Goal: Information Seeking & Learning: Learn about a topic

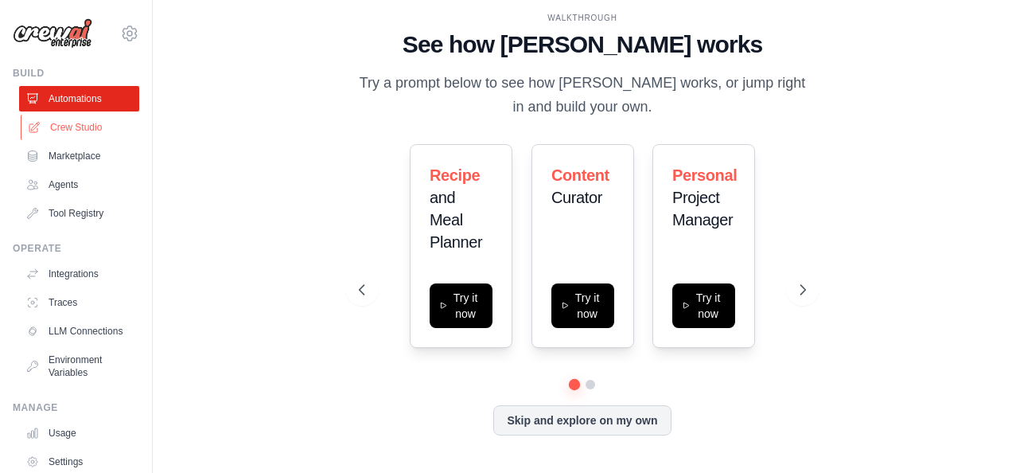
click at [88, 127] on link "Crew Studio" at bounding box center [81, 127] width 120 height 25
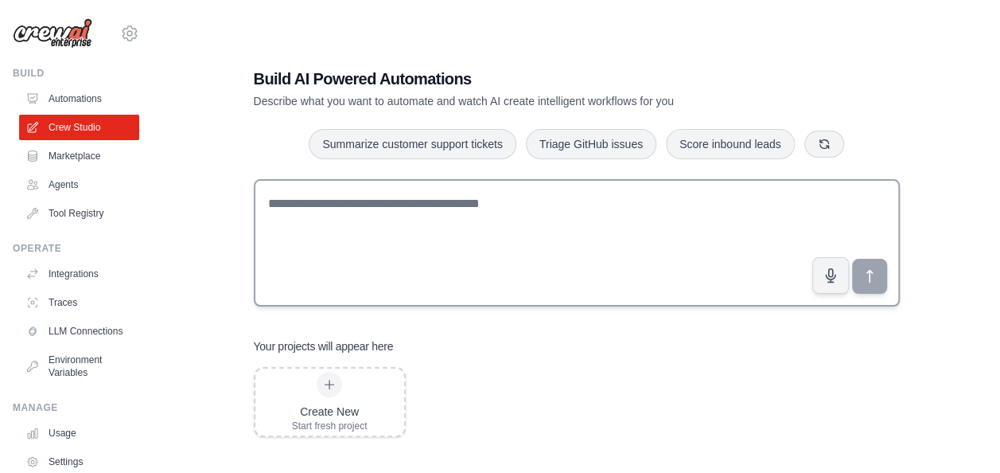
scroll to position [32, 0]
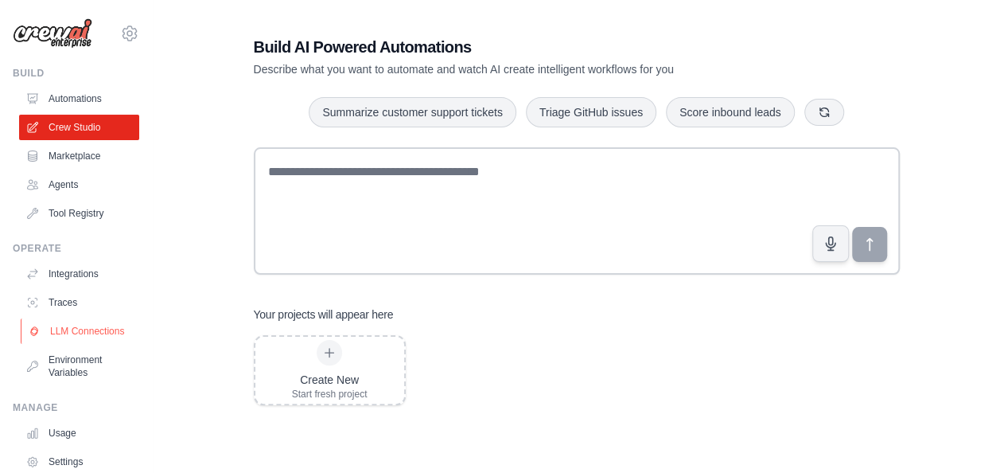
click at [73, 332] on link "LLM Connections" at bounding box center [81, 330] width 120 height 25
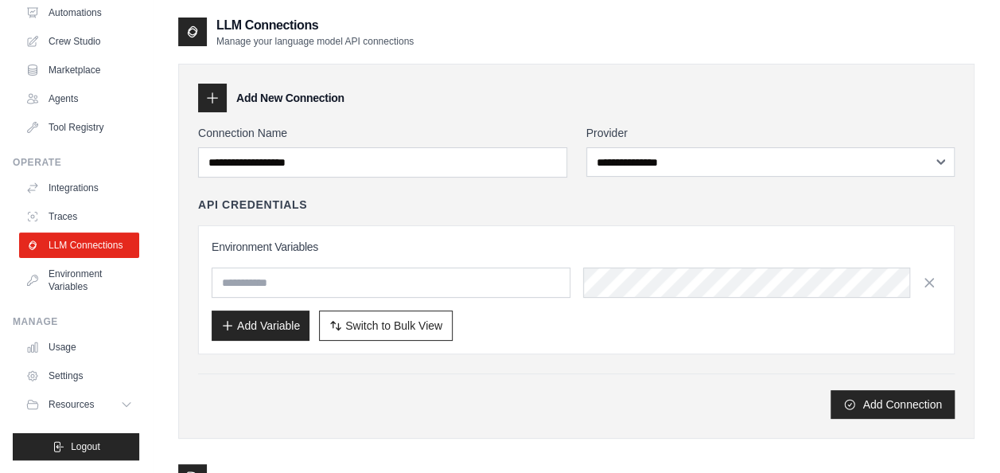
scroll to position [98, 0]
click at [85, 404] on span "Resources" at bounding box center [72, 404] width 45 height 13
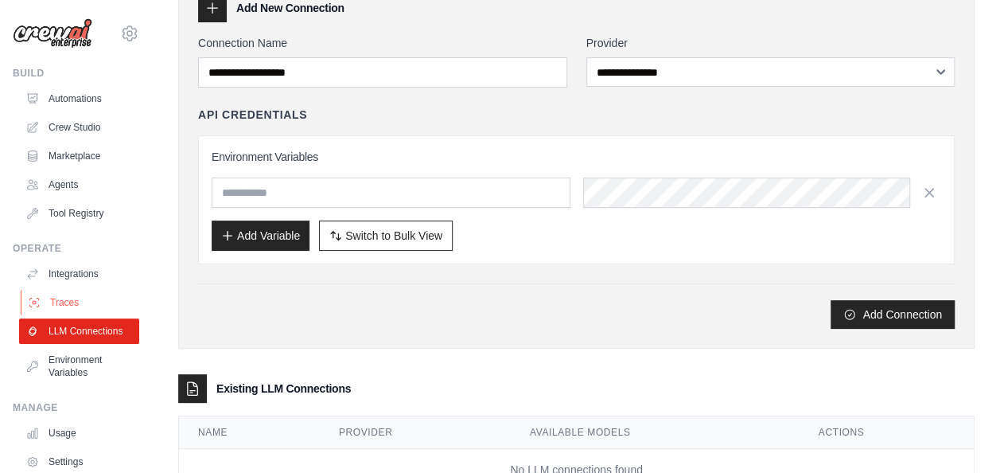
scroll to position [66, 0]
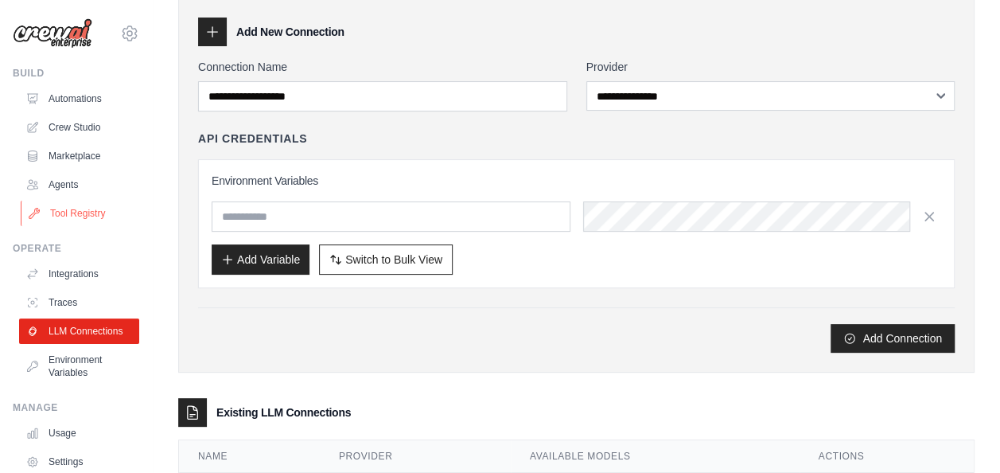
click at [75, 216] on link "Tool Registry" at bounding box center [81, 212] width 120 height 25
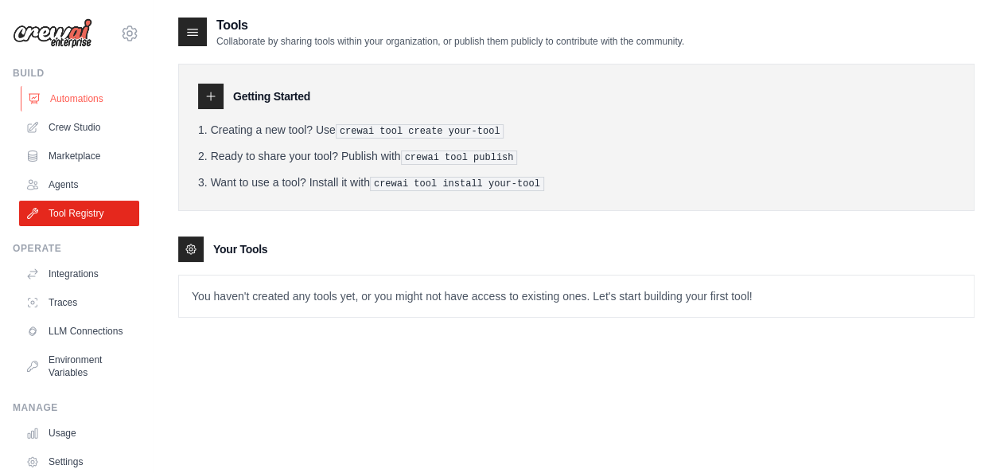
click at [72, 99] on link "Automations" at bounding box center [81, 98] width 120 height 25
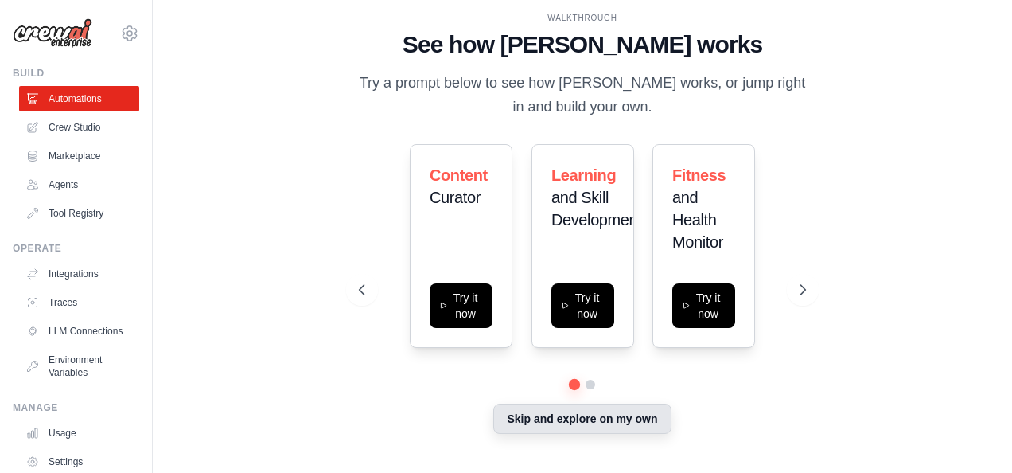
click at [643, 424] on button "Skip and explore on my own" at bounding box center [581, 418] width 177 height 30
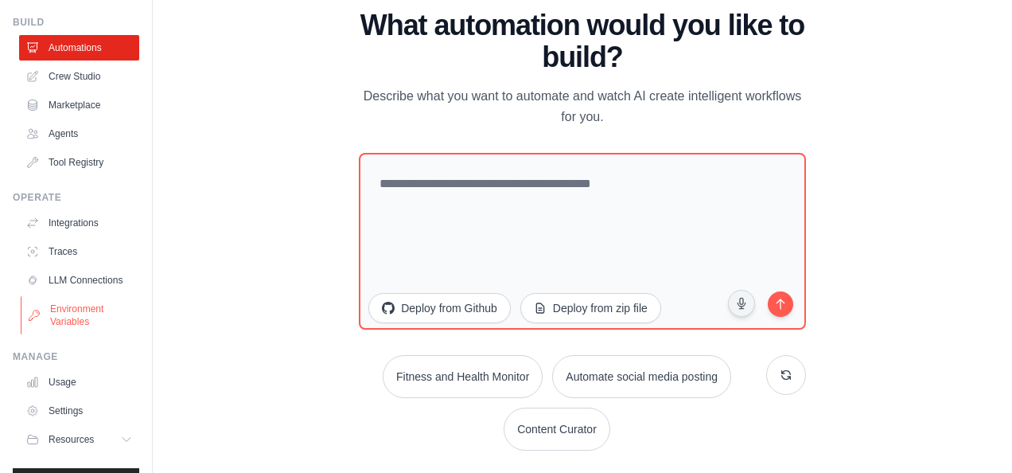
scroll to position [98, 0]
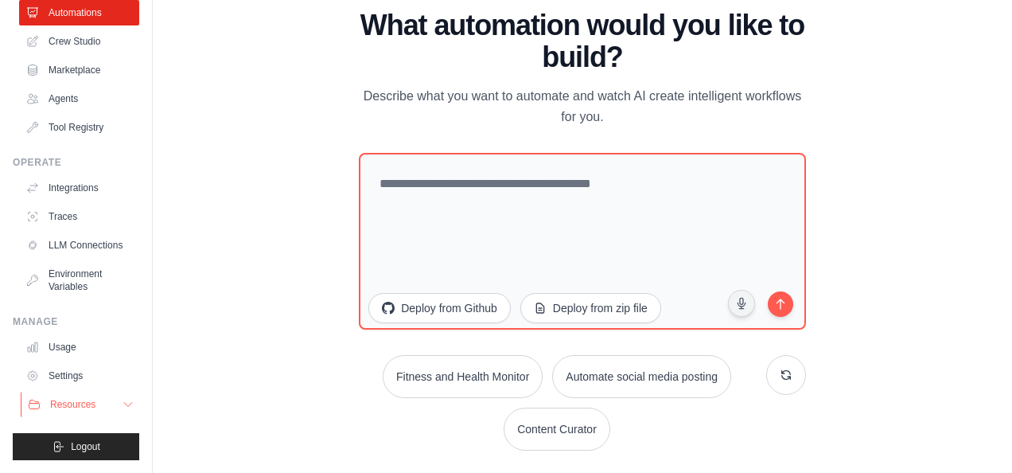
click at [76, 411] on button "Resources" at bounding box center [81, 403] width 120 height 25
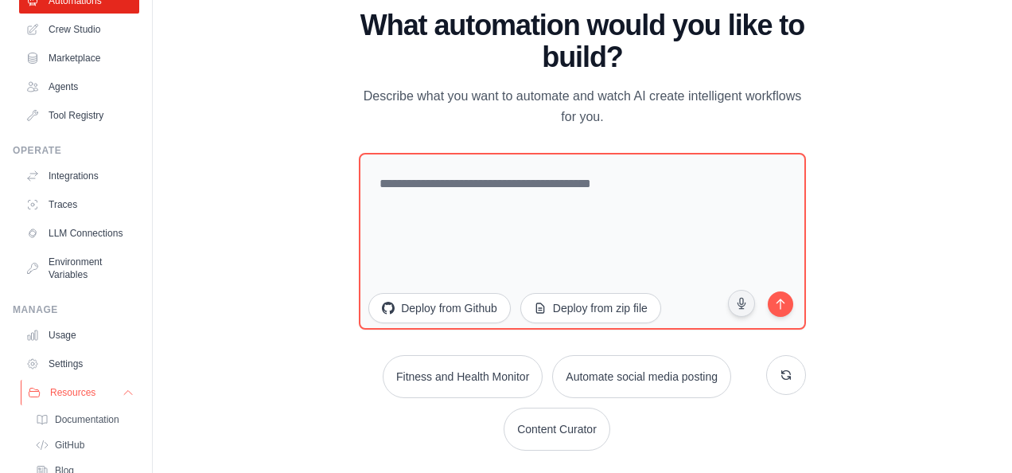
scroll to position [200, 0]
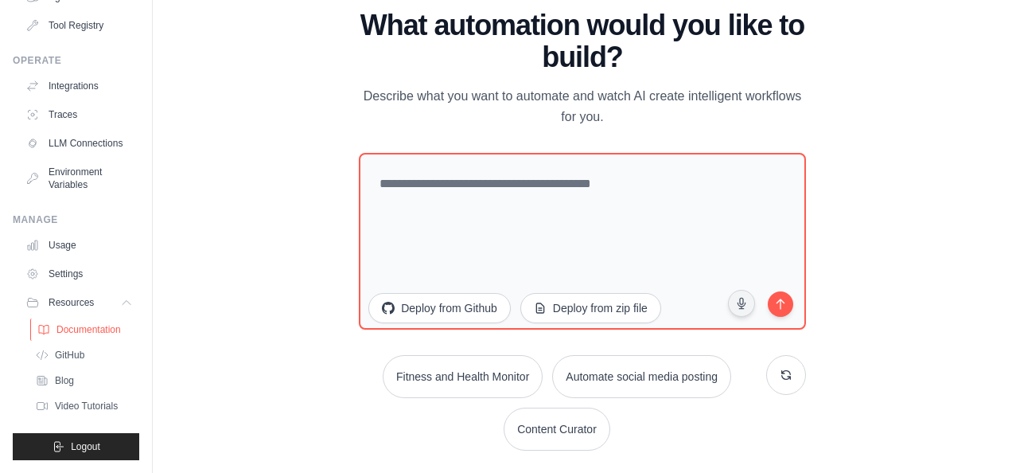
click at [81, 331] on span "Documentation" at bounding box center [88, 329] width 64 height 13
